Goal: Information Seeking & Learning: Learn about a topic

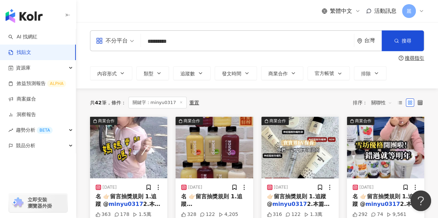
click at [198, 45] on input "*********" at bounding box center [247, 41] width 207 height 15
type input "*"
type input "****"
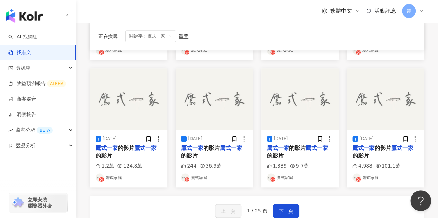
scroll to position [346, 0]
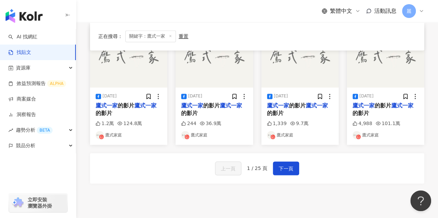
click at [114, 137] on link "鷹式家庭" at bounding box center [128, 135] width 66 height 8
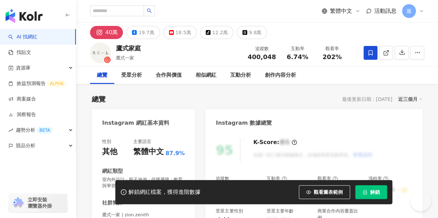
click at [369, 191] on button "解鎖" at bounding box center [371, 192] width 32 height 14
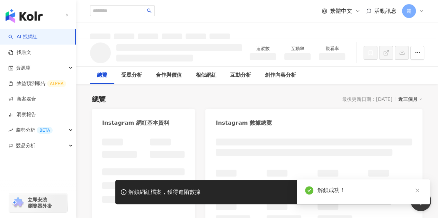
click at [418, 192] on icon "close" at bounding box center [417, 191] width 4 height 4
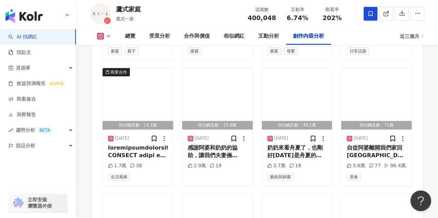
scroll to position [2353, 0]
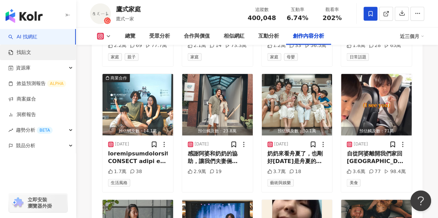
click at [31, 52] on link "找貼文" at bounding box center [19, 52] width 23 height 7
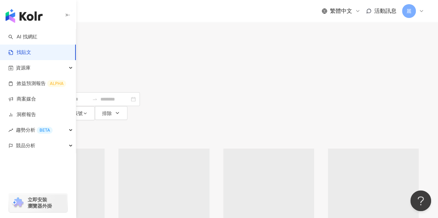
click at [121, 15] on input "search" at bounding box center [89, 7] width 63 height 15
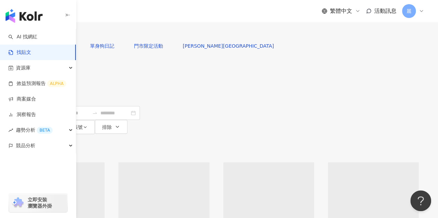
type input "*"
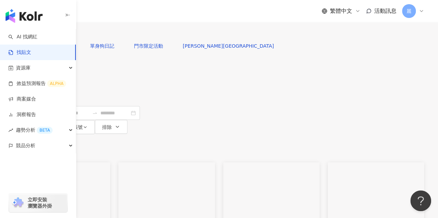
type input "******"
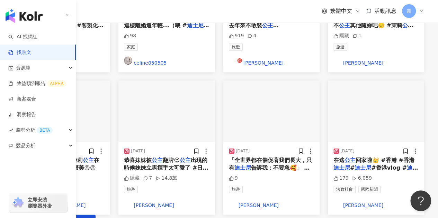
scroll to position [415, 0]
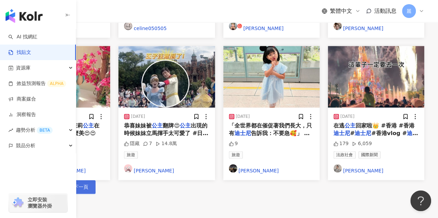
click at [95, 180] on button "下一頁" at bounding box center [80, 187] width 29 height 14
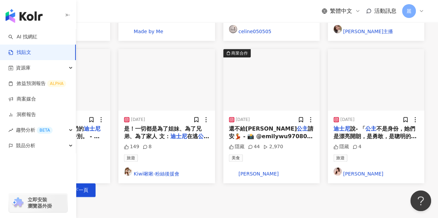
scroll to position [446, 0]
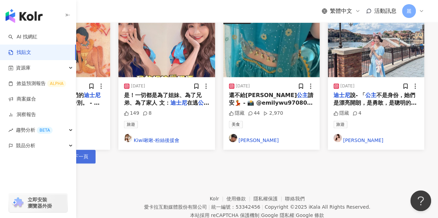
click at [88, 154] on span "下一頁" at bounding box center [81, 157] width 15 height 6
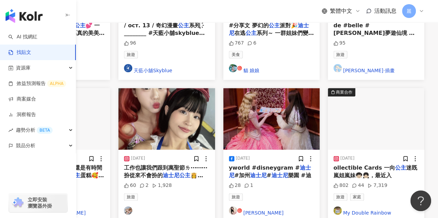
scroll to position [345, 0]
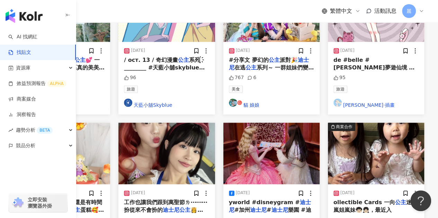
click at [380, 199] on span "ollectible Cards 一向" at bounding box center [364, 202] width 62 height 7
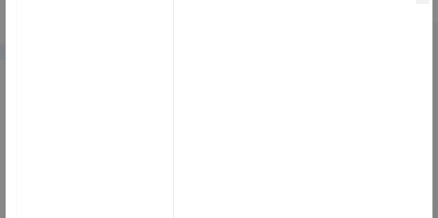
scroll to position [23, 0]
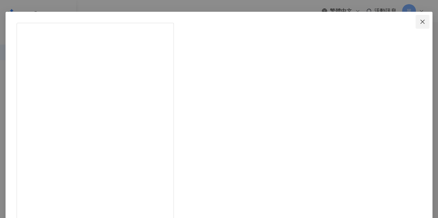
click at [419, 21] on icon "close" at bounding box center [422, 22] width 6 height 6
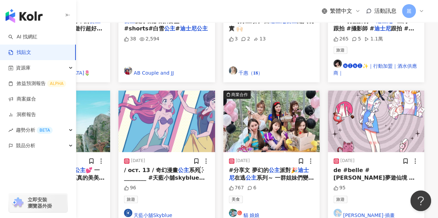
scroll to position [207, 0]
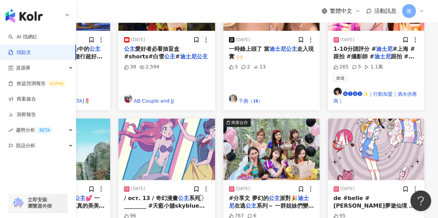
click at [104, 195] on span "💕 一入園就只想搶票 新園區真的美美的啦 還有我最愛的小鹿斑比🥹 #" at bounding box center [61, 206] width 85 height 22
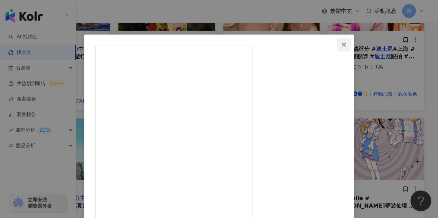
click at [346, 47] on icon "close" at bounding box center [344, 45] width 6 height 6
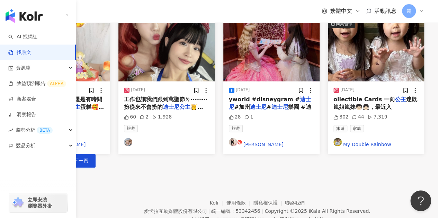
scroll to position [449, 0]
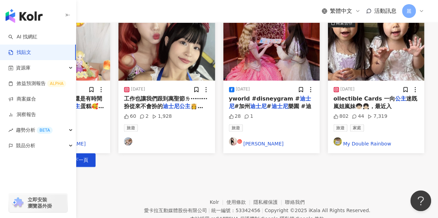
click at [291, 153] on div "上一頁 3 / 834 頁 下一頁" at bounding box center [219, 160] width 410 height 14
click at [88, 157] on span "下一頁" at bounding box center [81, 160] width 15 height 6
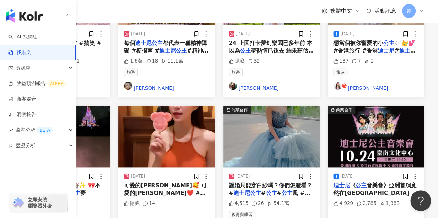
scroll to position [381, 0]
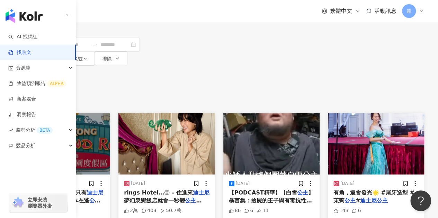
scroll to position [69, 0]
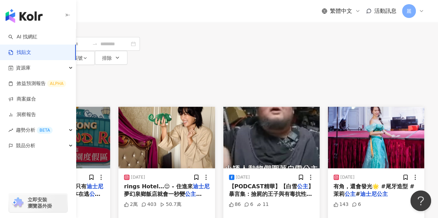
click at [215, 107] on img "button" at bounding box center [166, 138] width 96 height 62
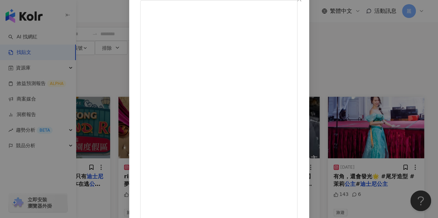
scroll to position [35, 0]
